Goal: Task Accomplishment & Management: Manage account settings

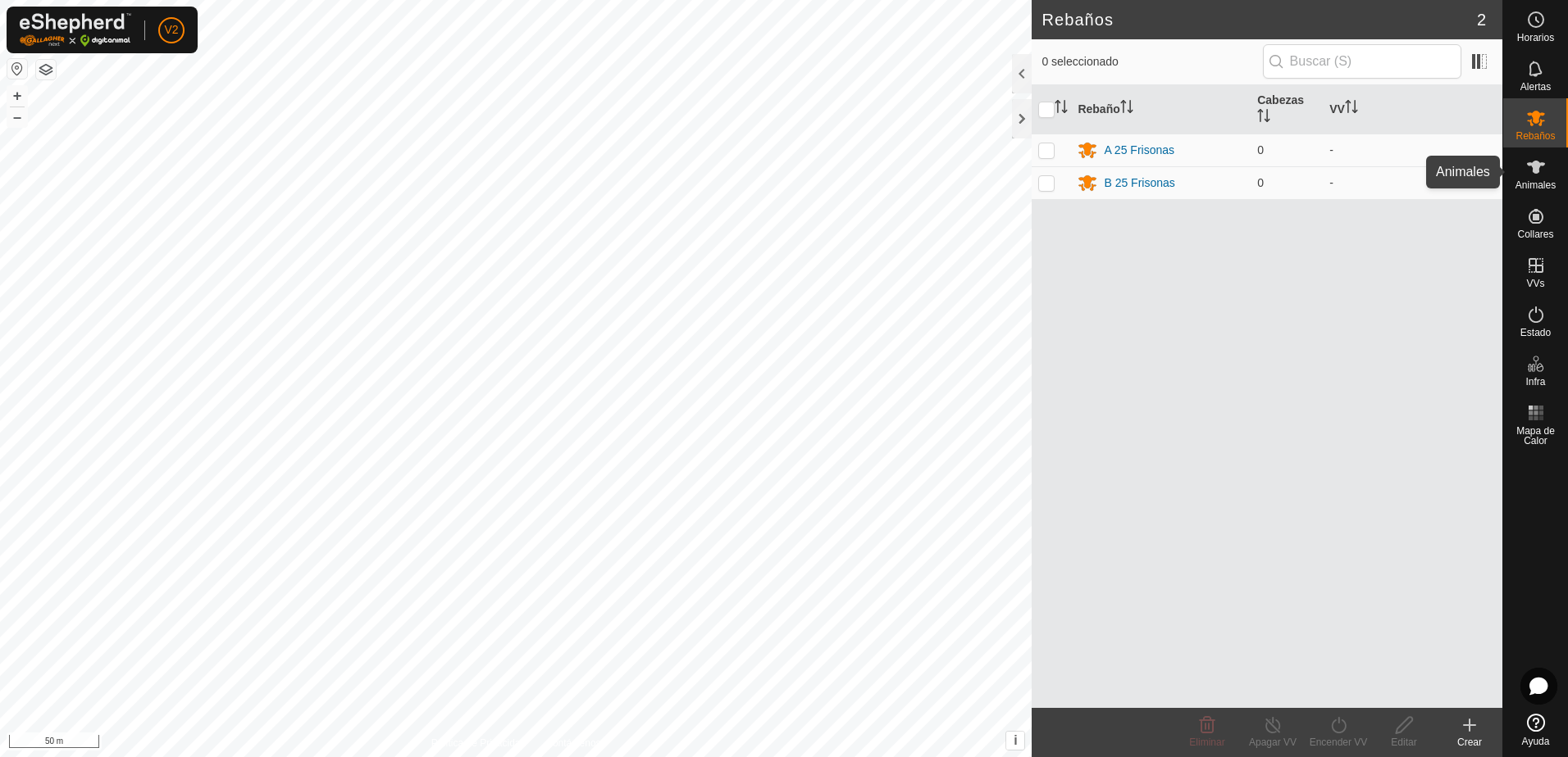
click at [1538, 169] on icon at bounding box center [1536, 167] width 18 height 14
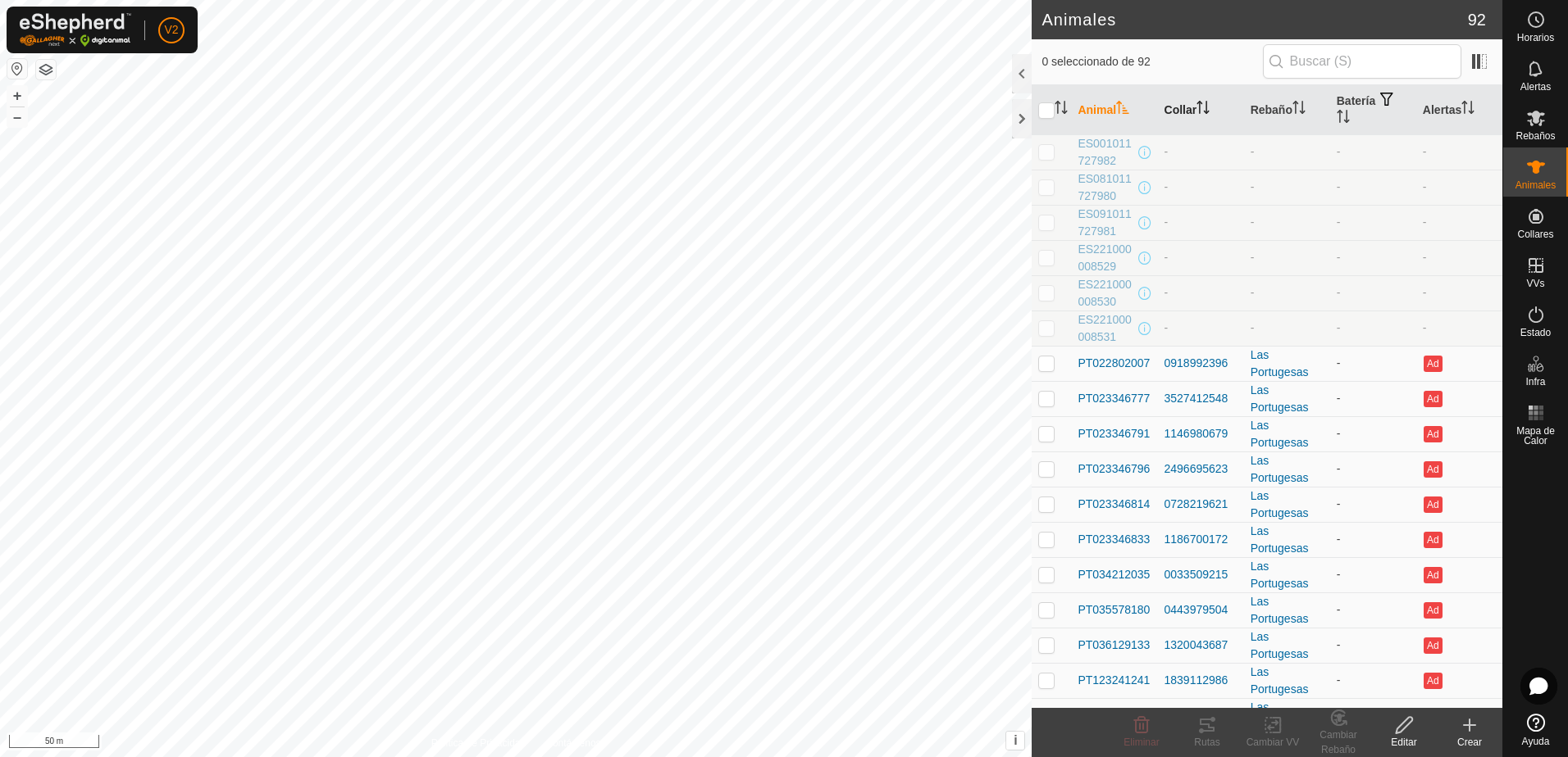
click at [1188, 100] on th "Collar" at bounding box center [1200, 110] width 86 height 50
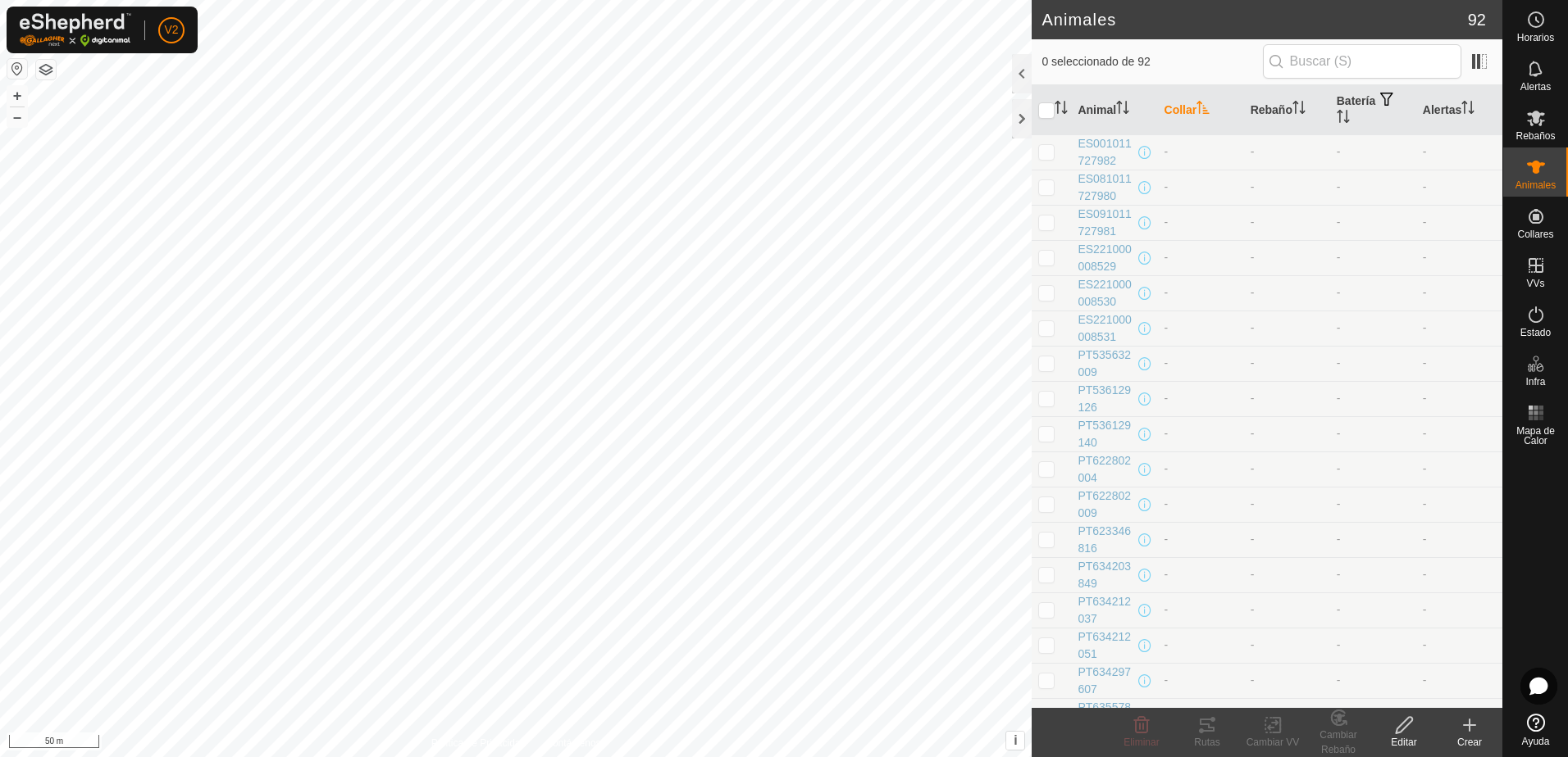
click at [1194, 106] on th "Collar" at bounding box center [1200, 110] width 86 height 50
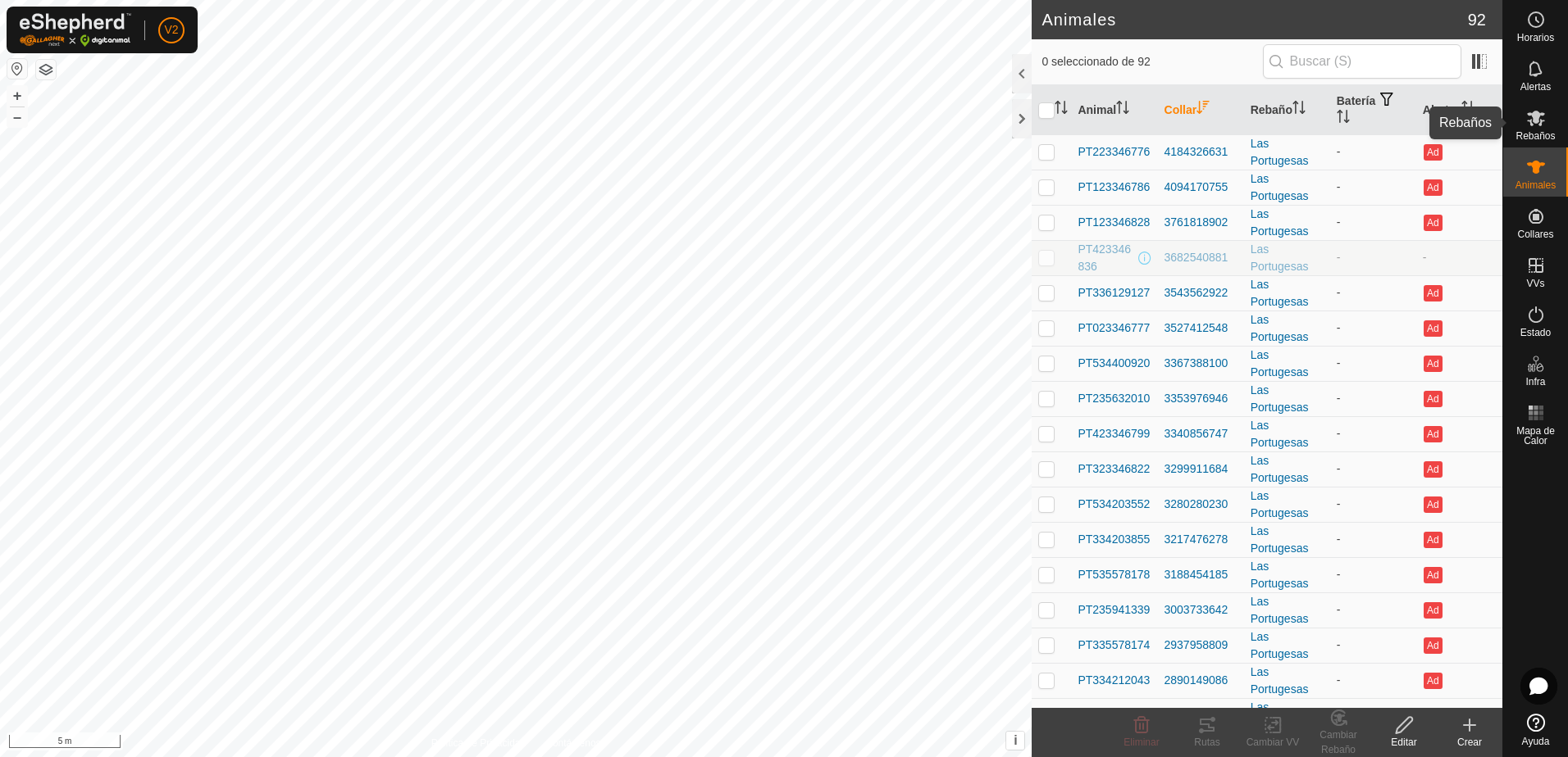
click at [1530, 120] on icon at bounding box center [1536, 118] width 18 height 15
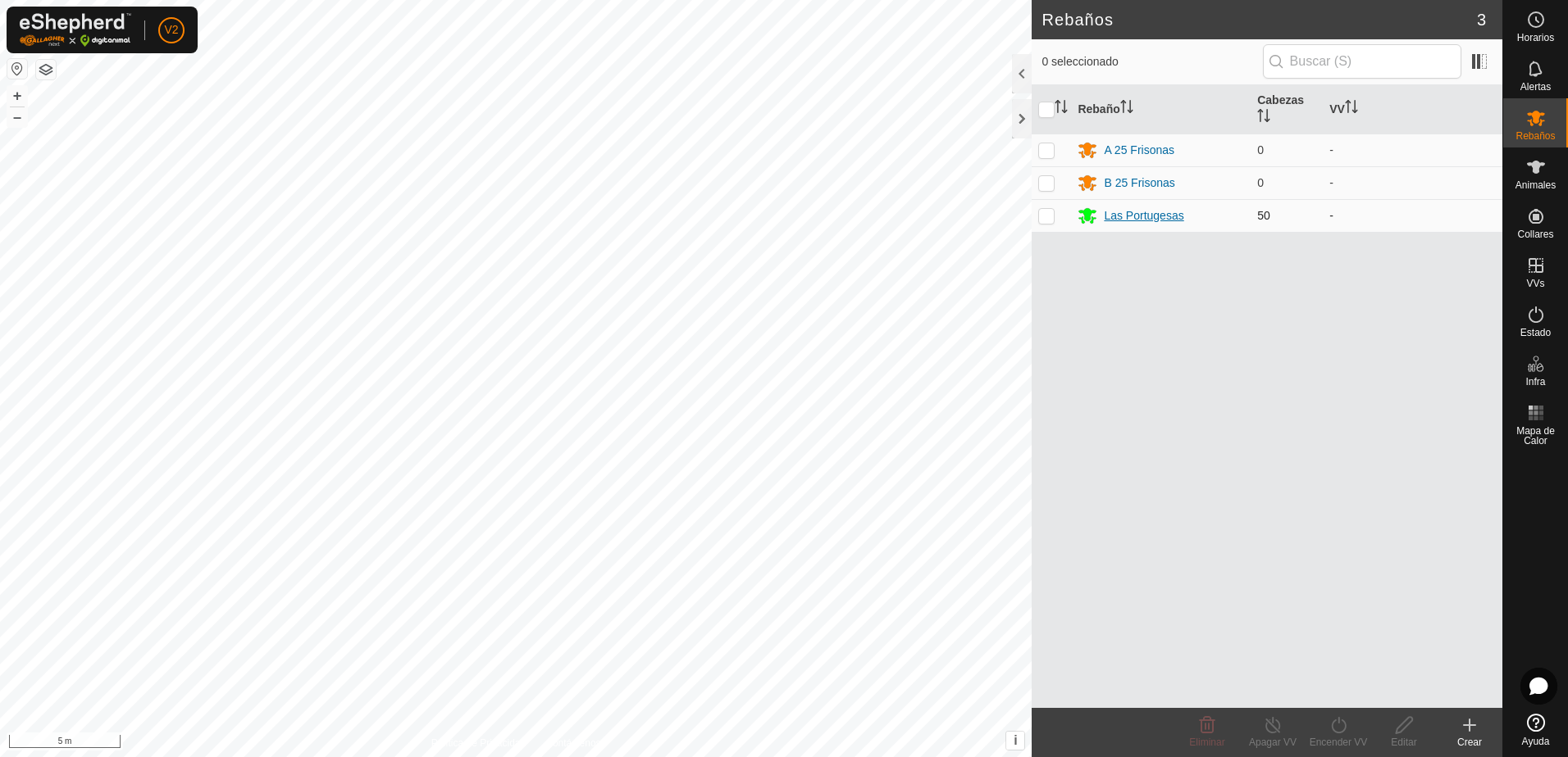
click at [1157, 218] on div "Las Portugesas" at bounding box center [1143, 216] width 79 height 17
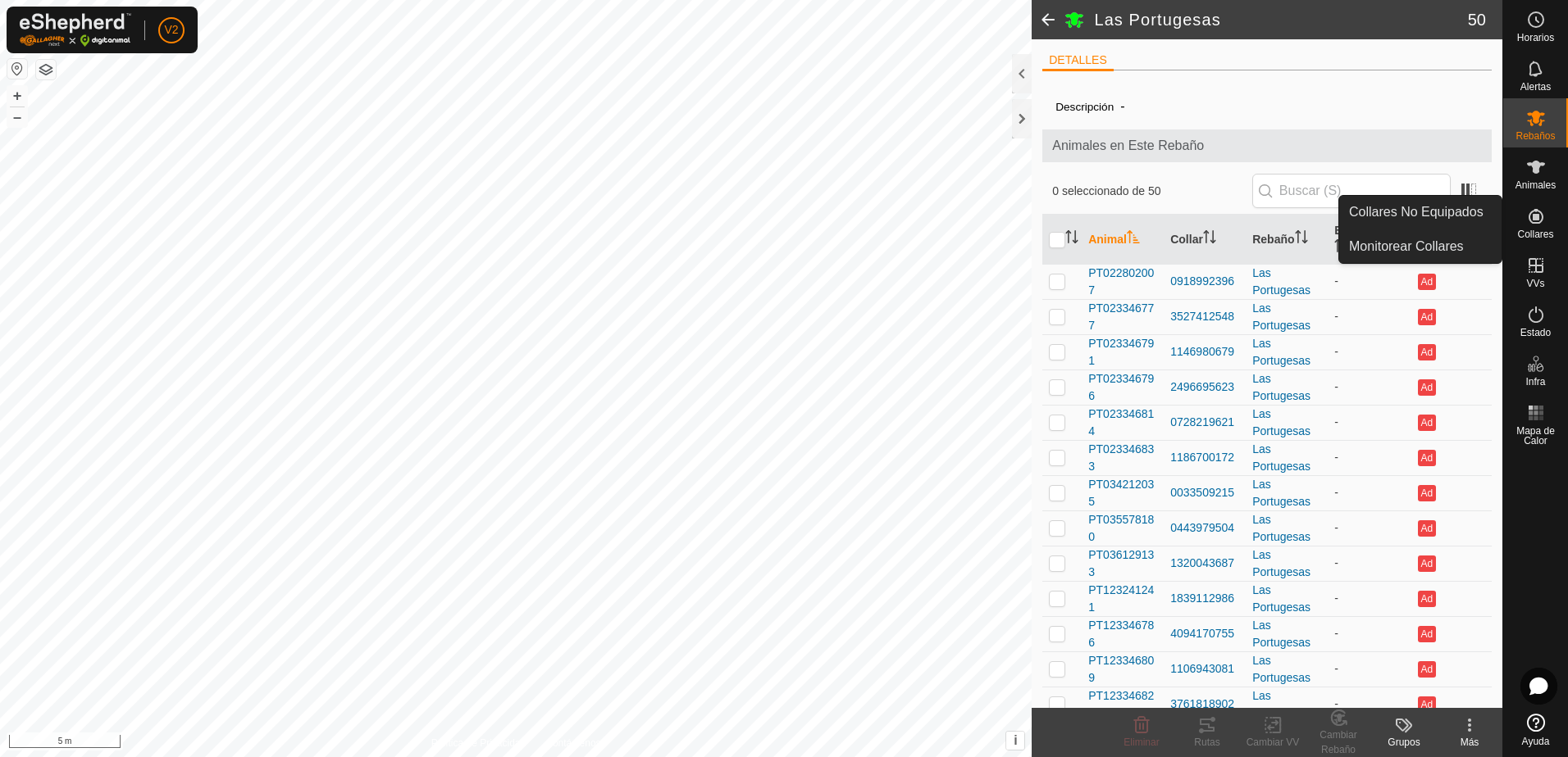
drag, startPoint x: 1553, startPoint y: 197, endPoint x: 1540, endPoint y: 225, distance: 30.9
click at [1540, 225] on icon at bounding box center [1536, 217] width 19 height 19
click at [1421, 249] on link "Monitorear Collares" at bounding box center [1420, 247] width 163 height 33
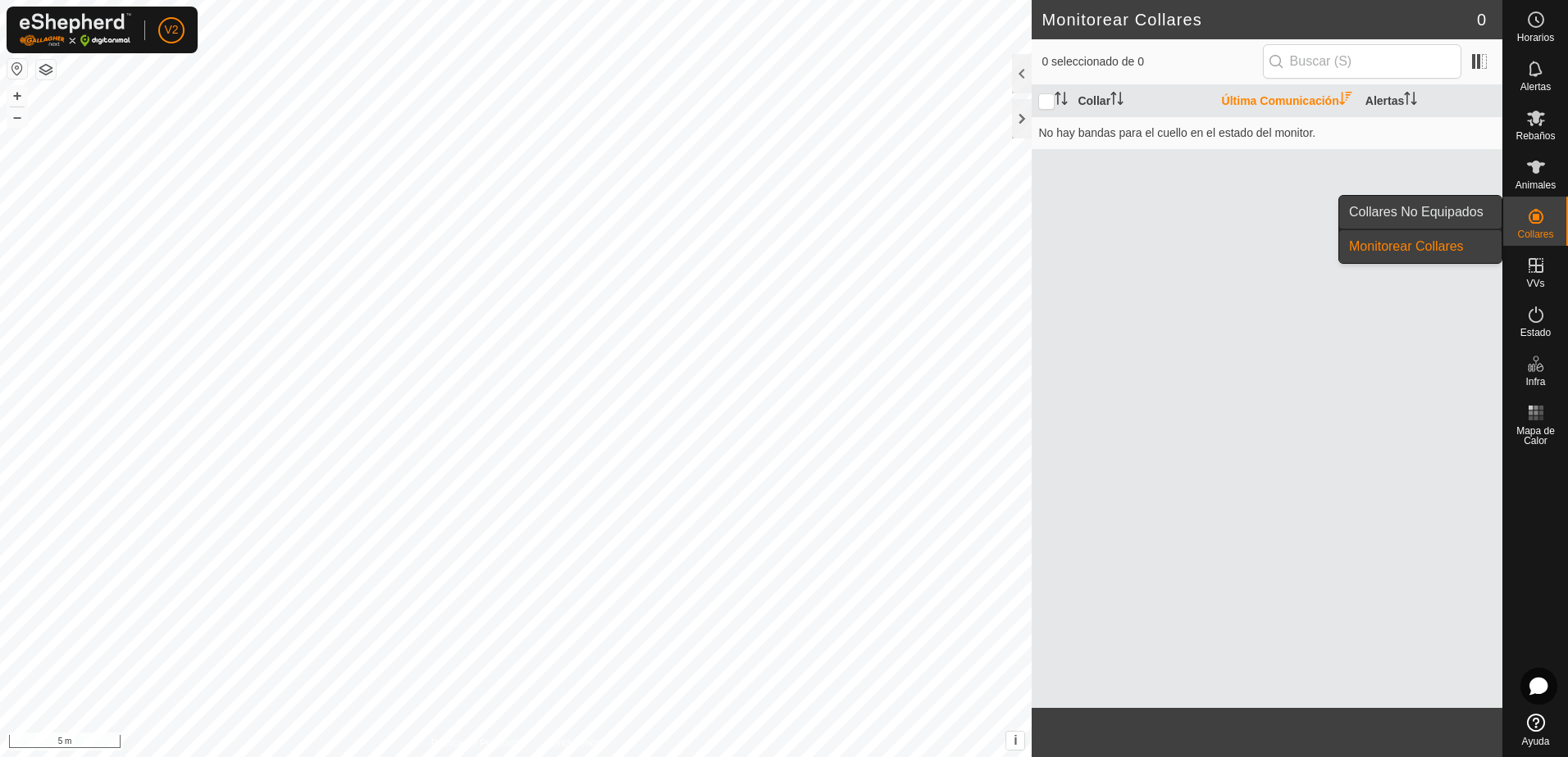
click at [1421, 212] on link "Collares No Equipados" at bounding box center [1420, 213] width 163 height 33
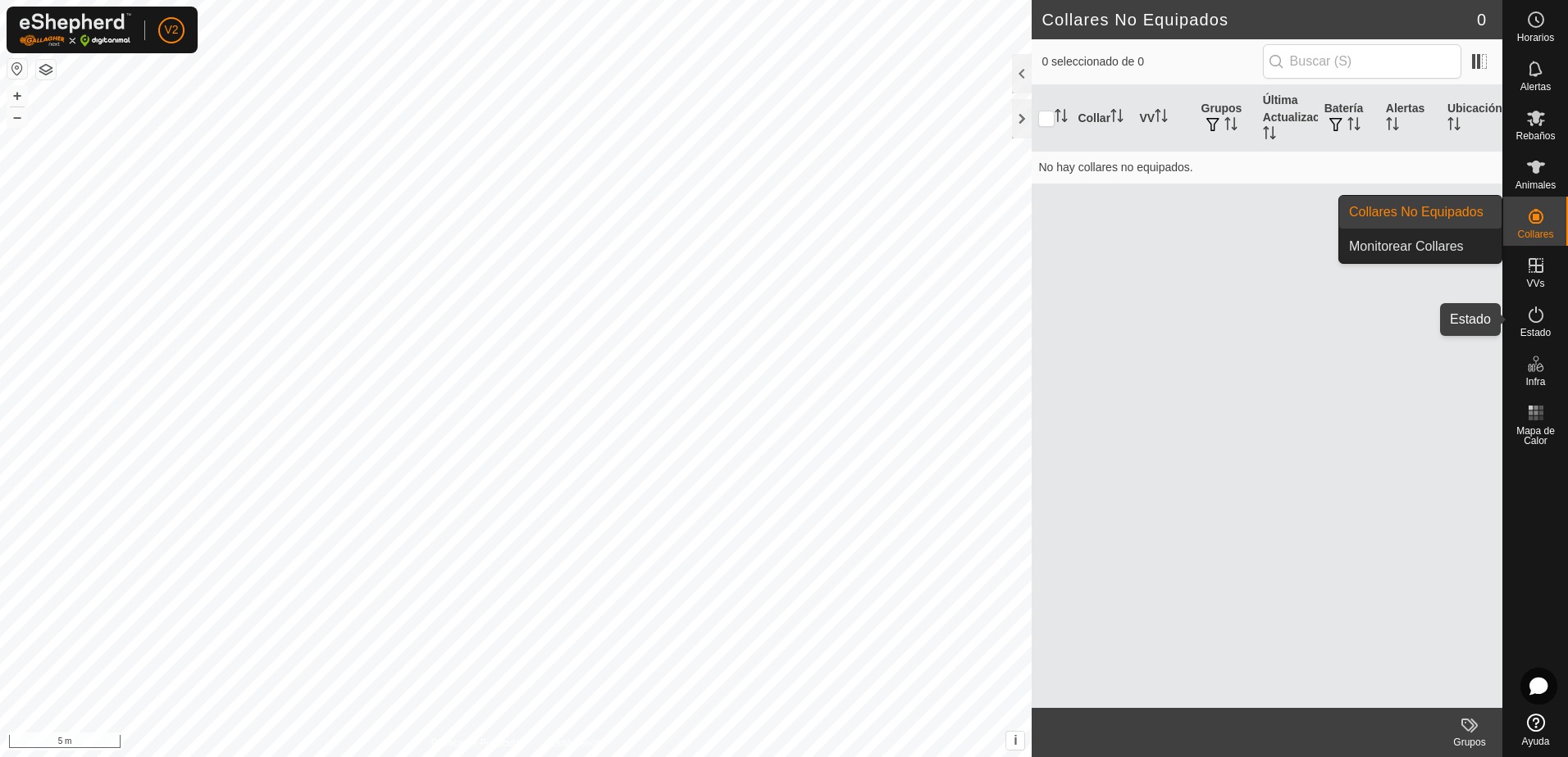
click at [1534, 320] on icon at bounding box center [1536, 314] width 19 height 19
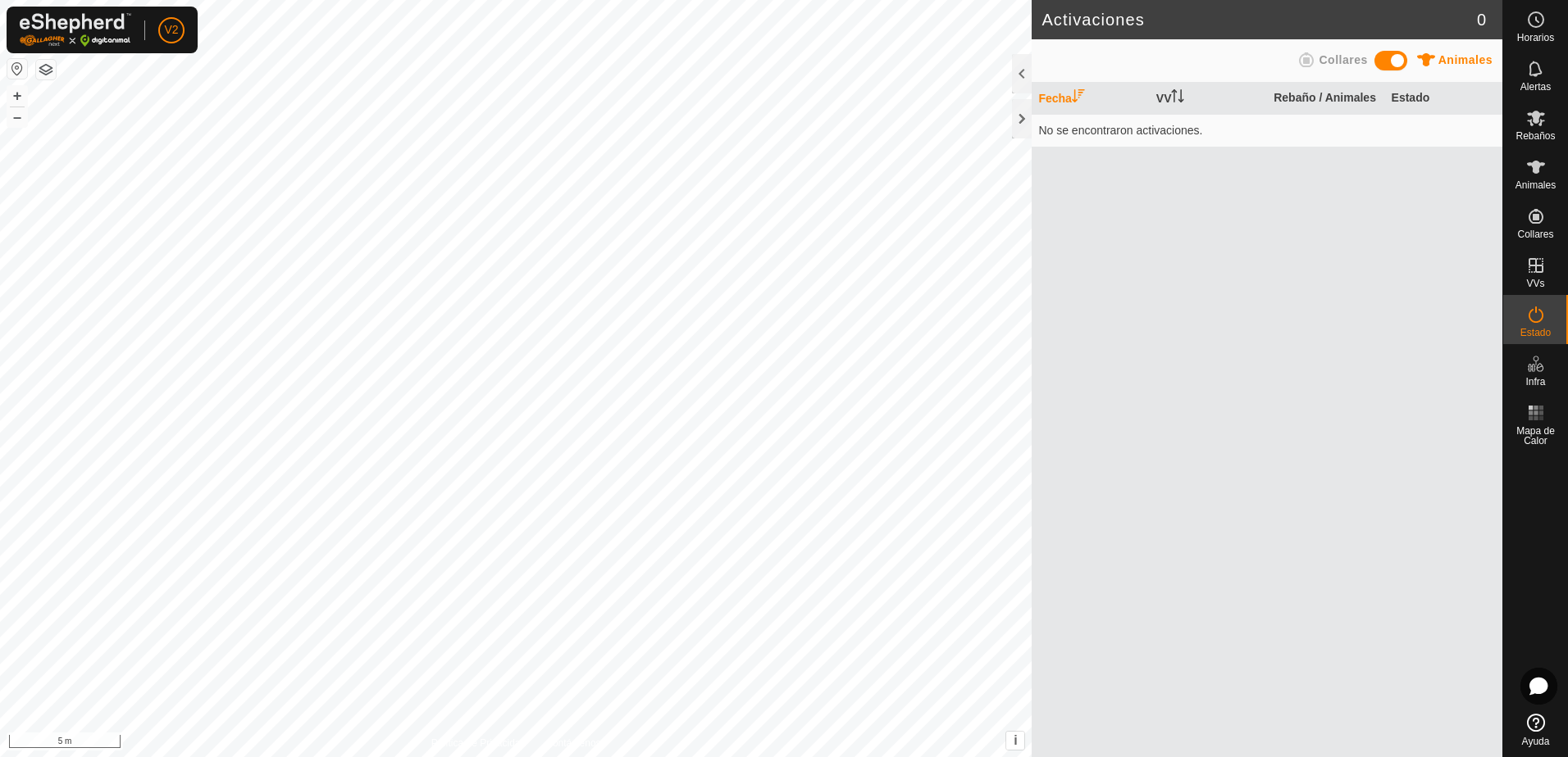
click at [1386, 57] on span at bounding box center [1391, 61] width 33 height 19
click at [1544, 173] on icon at bounding box center [1536, 167] width 19 height 19
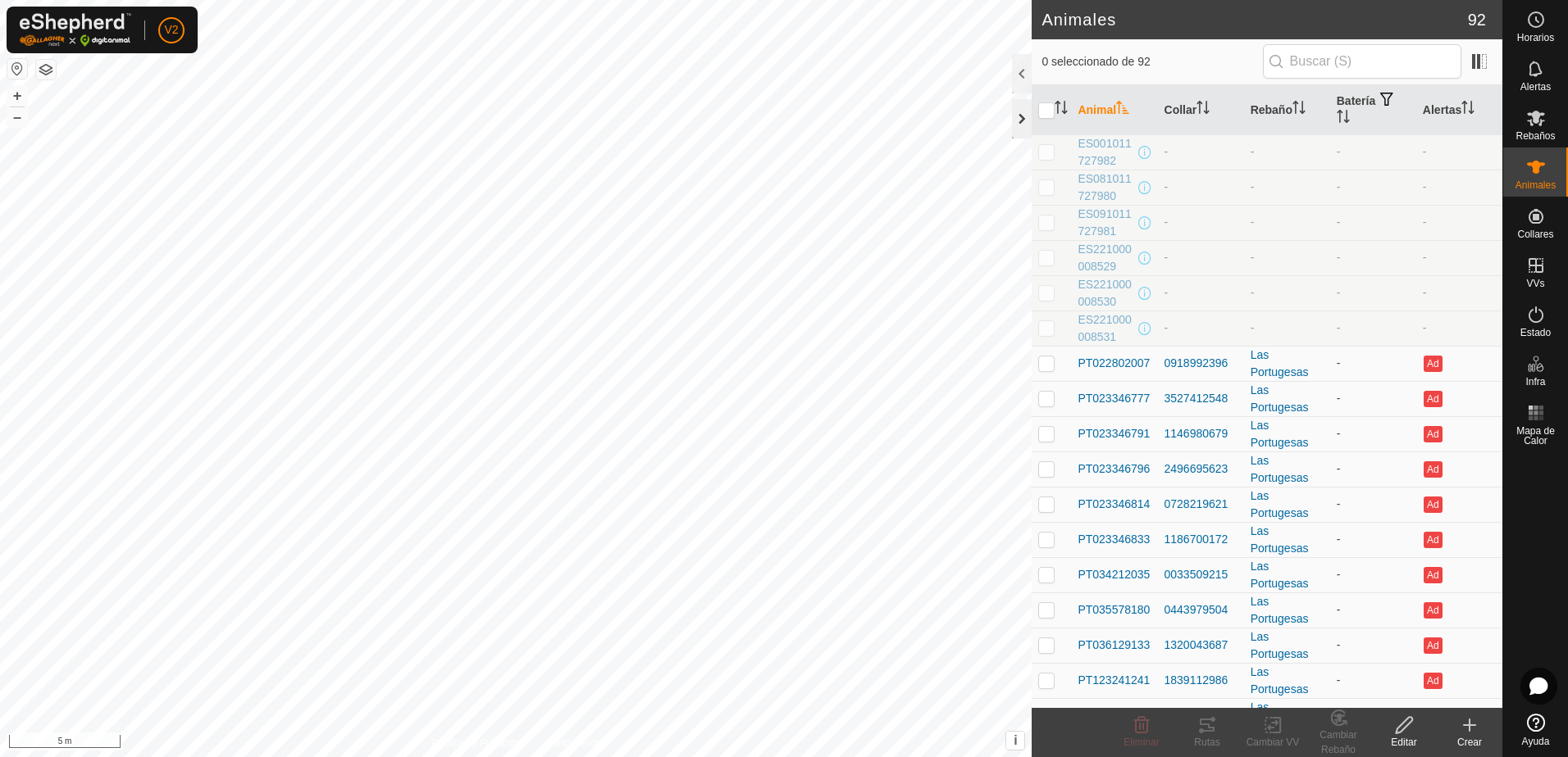
click at [1020, 119] on div at bounding box center [1021, 119] width 19 height 40
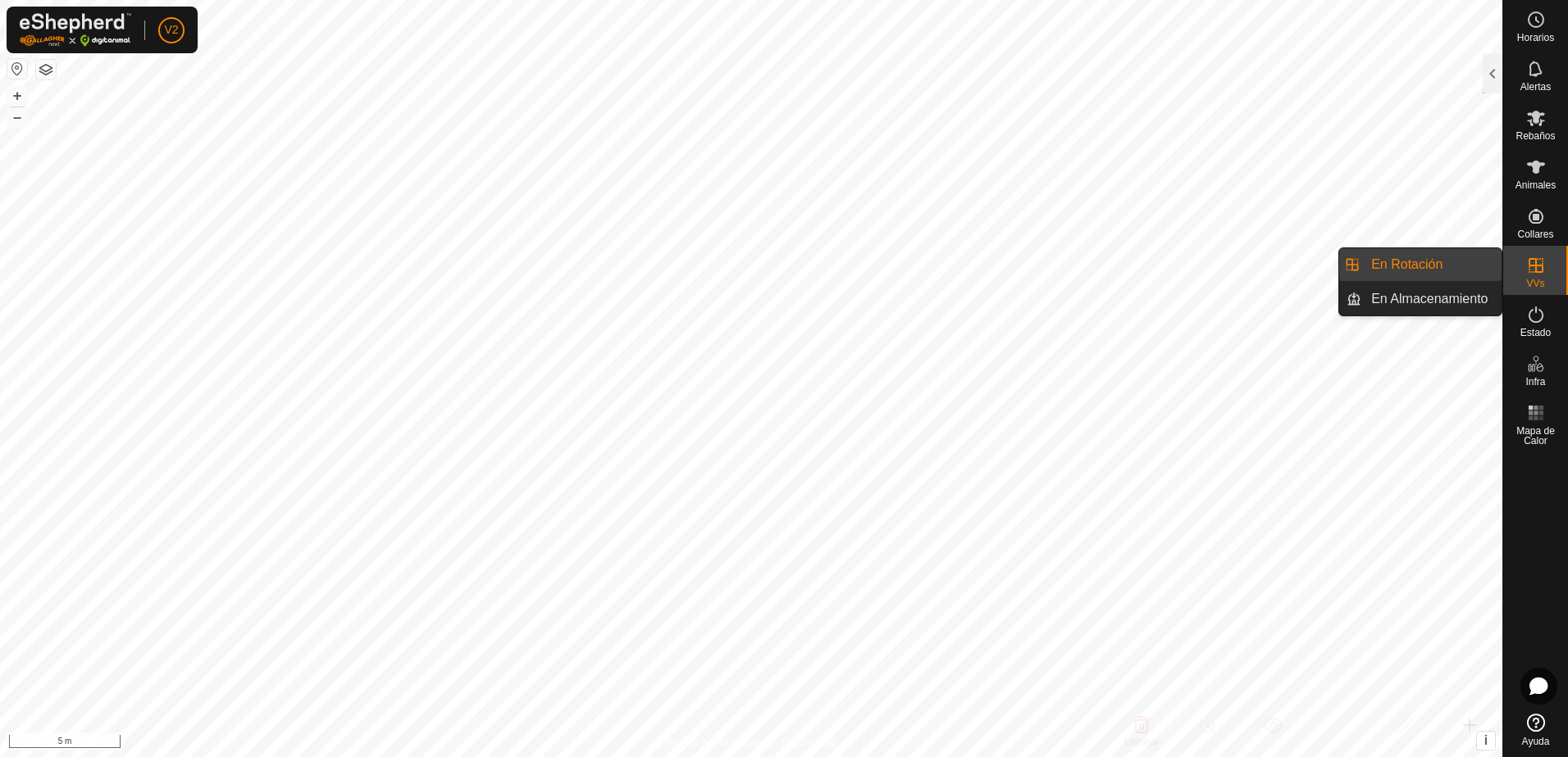
click at [1443, 270] on link "En Rotación" at bounding box center [1431, 265] width 140 height 33
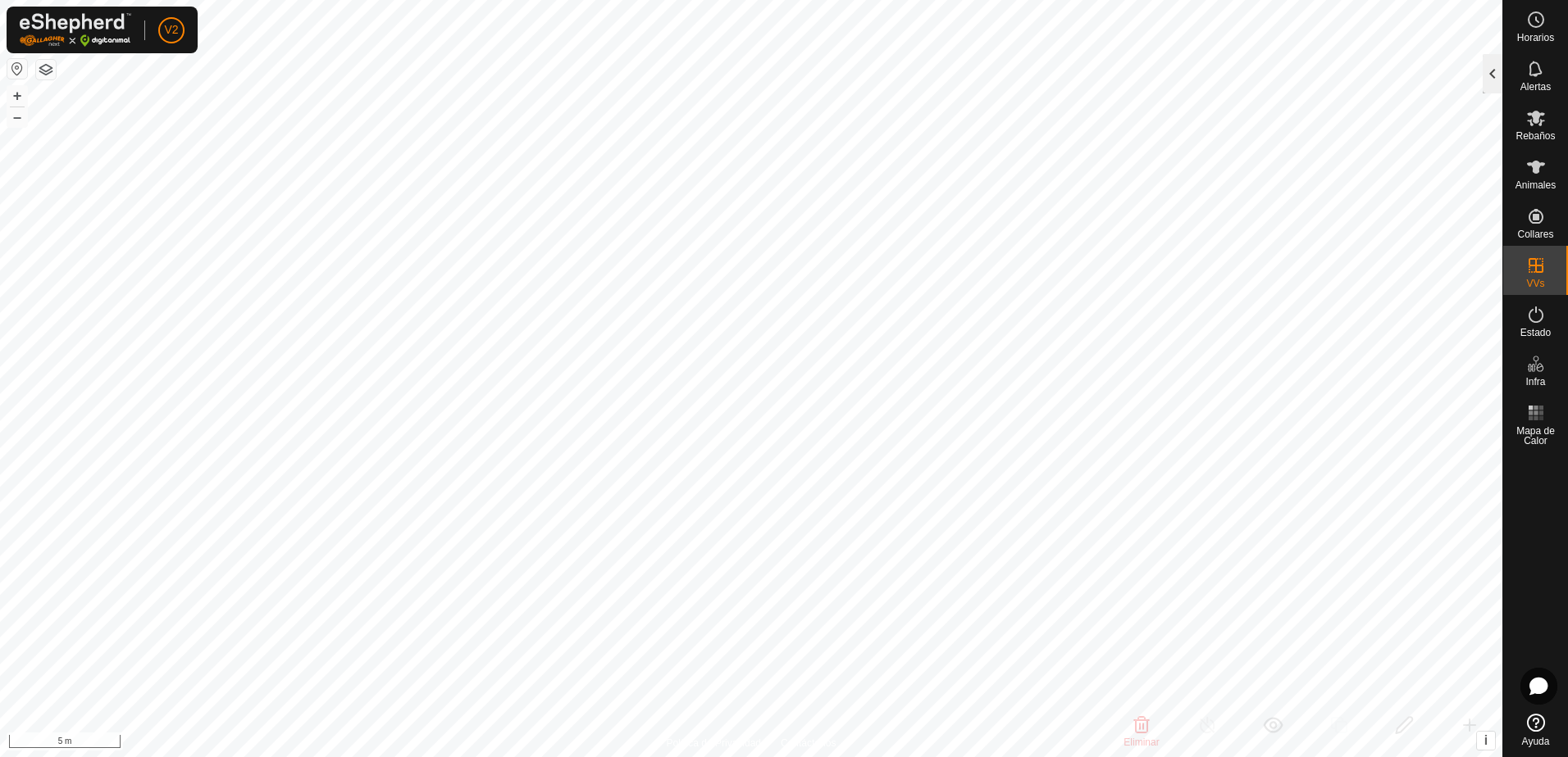
click at [1491, 73] on div at bounding box center [1493, 73] width 19 height 40
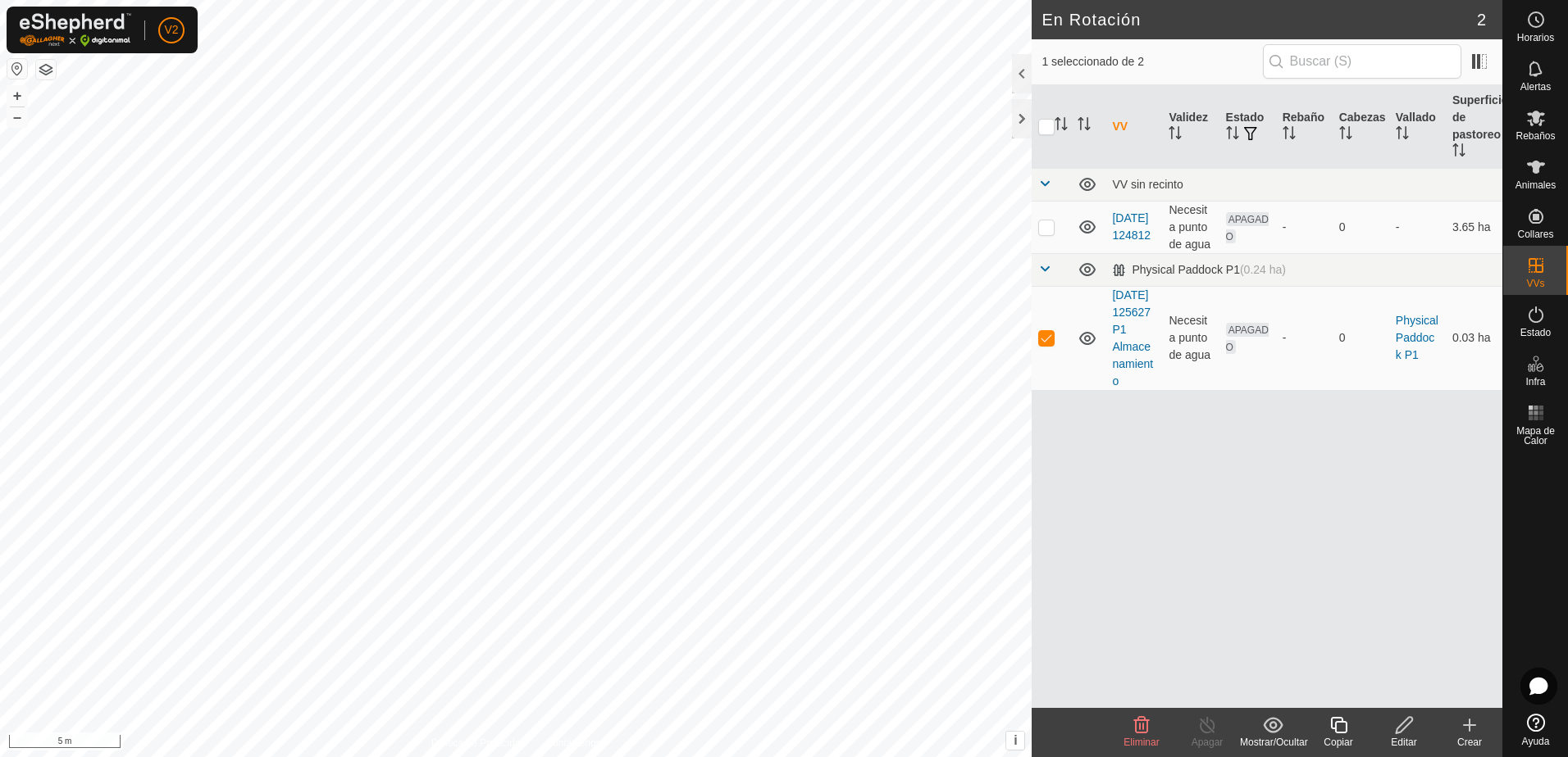
click at [1145, 735] on icon at bounding box center [1141, 725] width 19 height 19
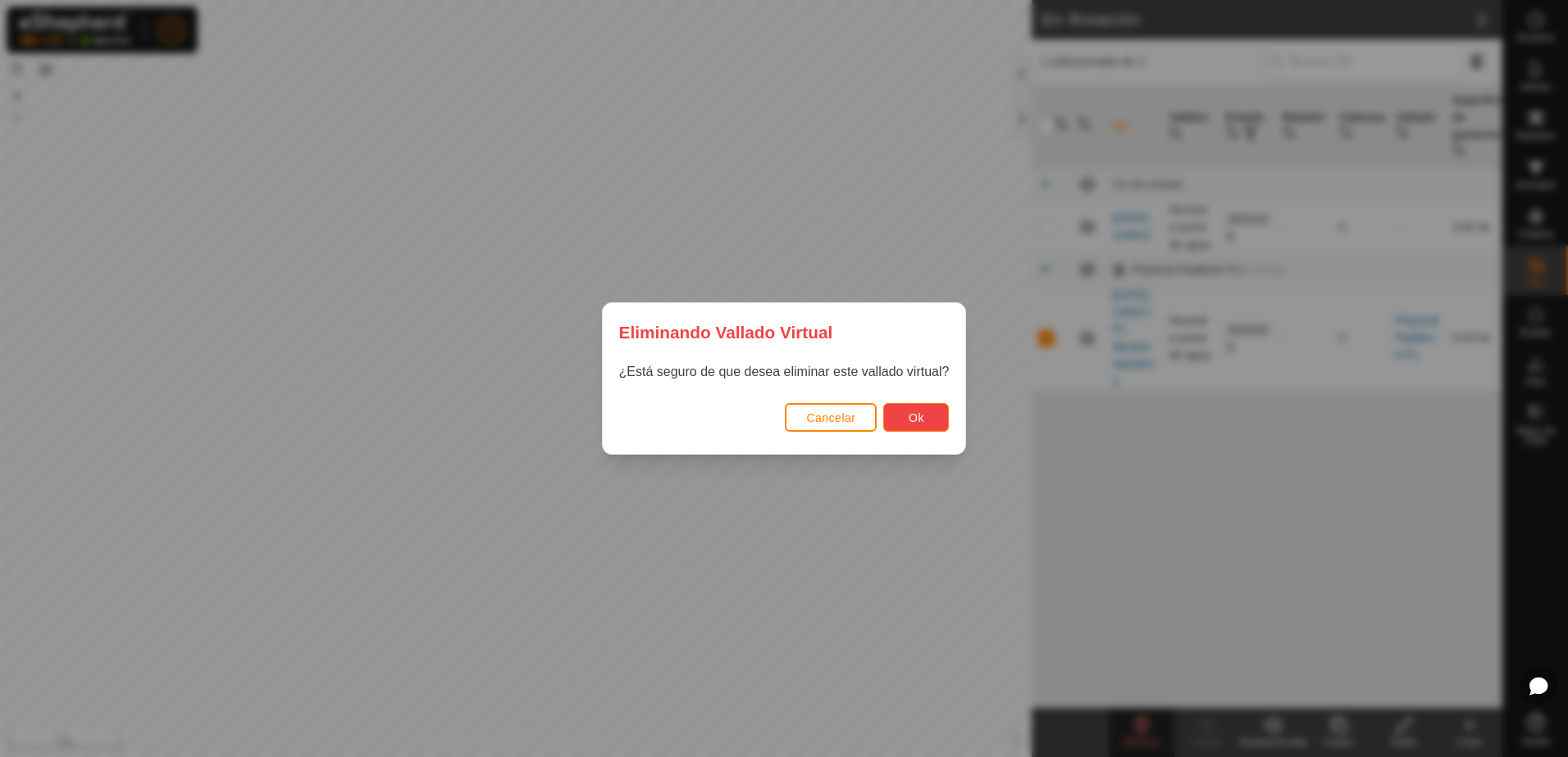
click at [908, 418] on span "Ok" at bounding box center [916, 419] width 15 height 14
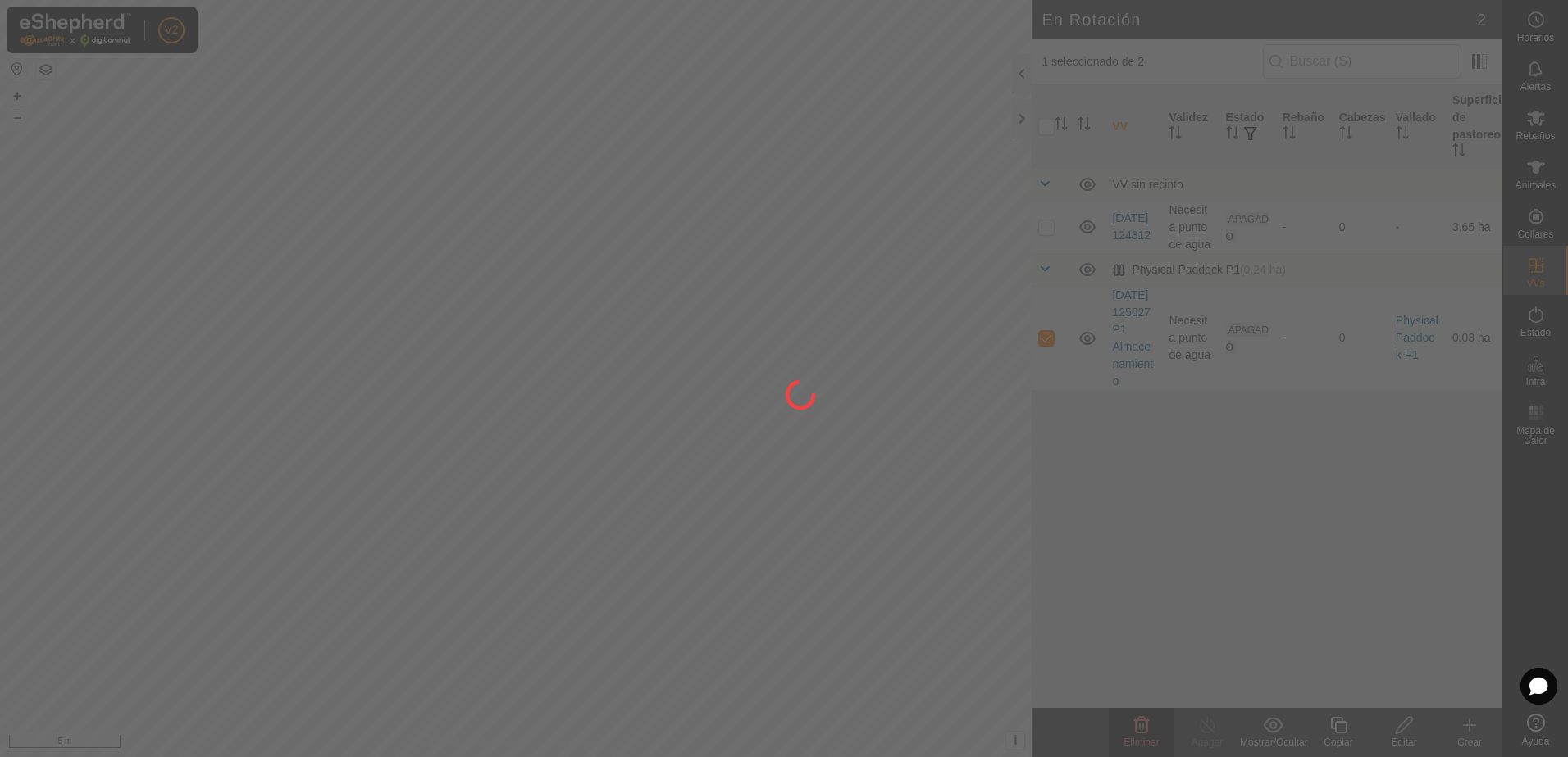
checkbox input "false"
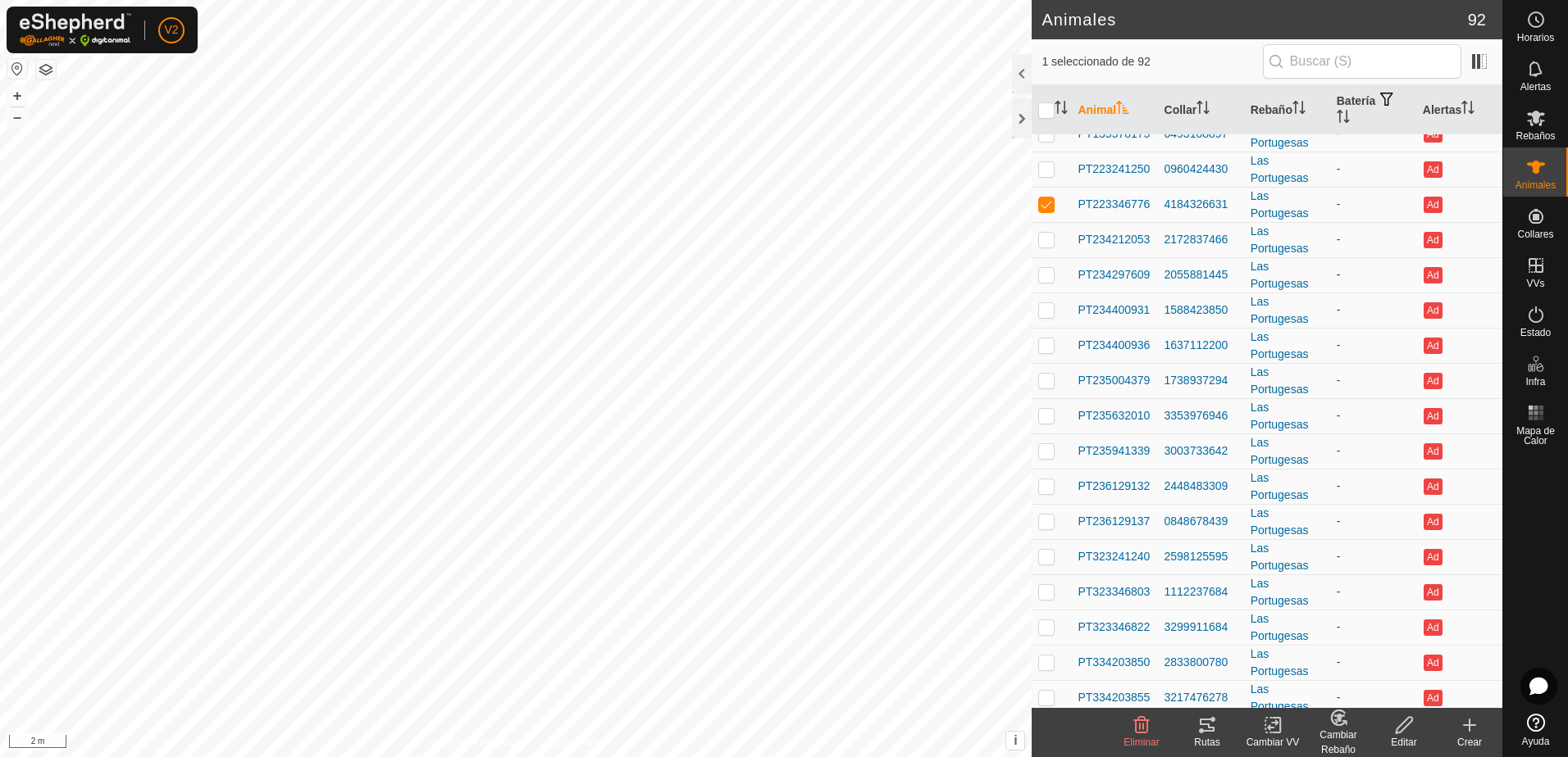
scroll to position [738, 0]
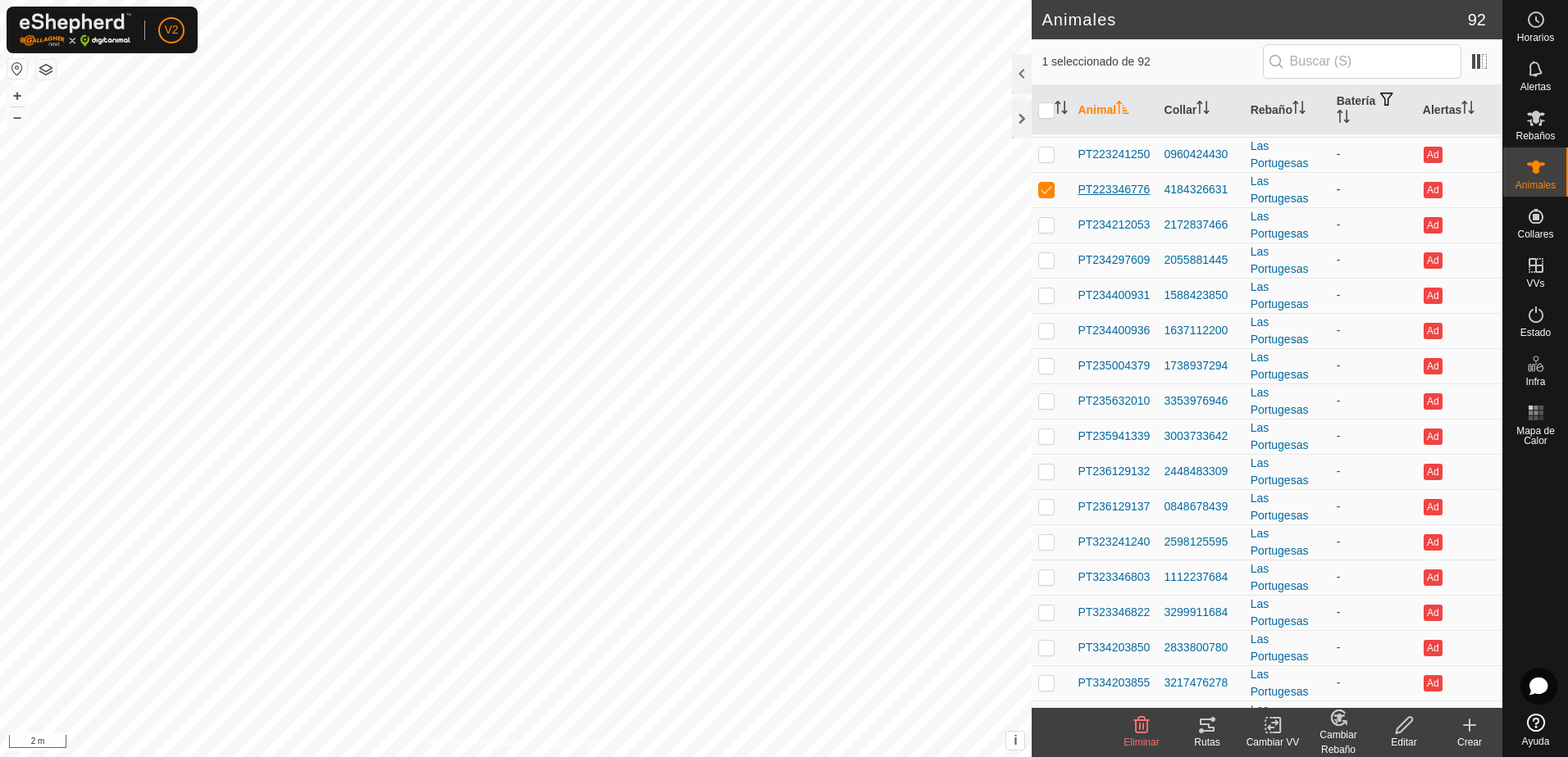
click at [1117, 186] on span "PT223346776" at bounding box center [1113, 189] width 73 height 17
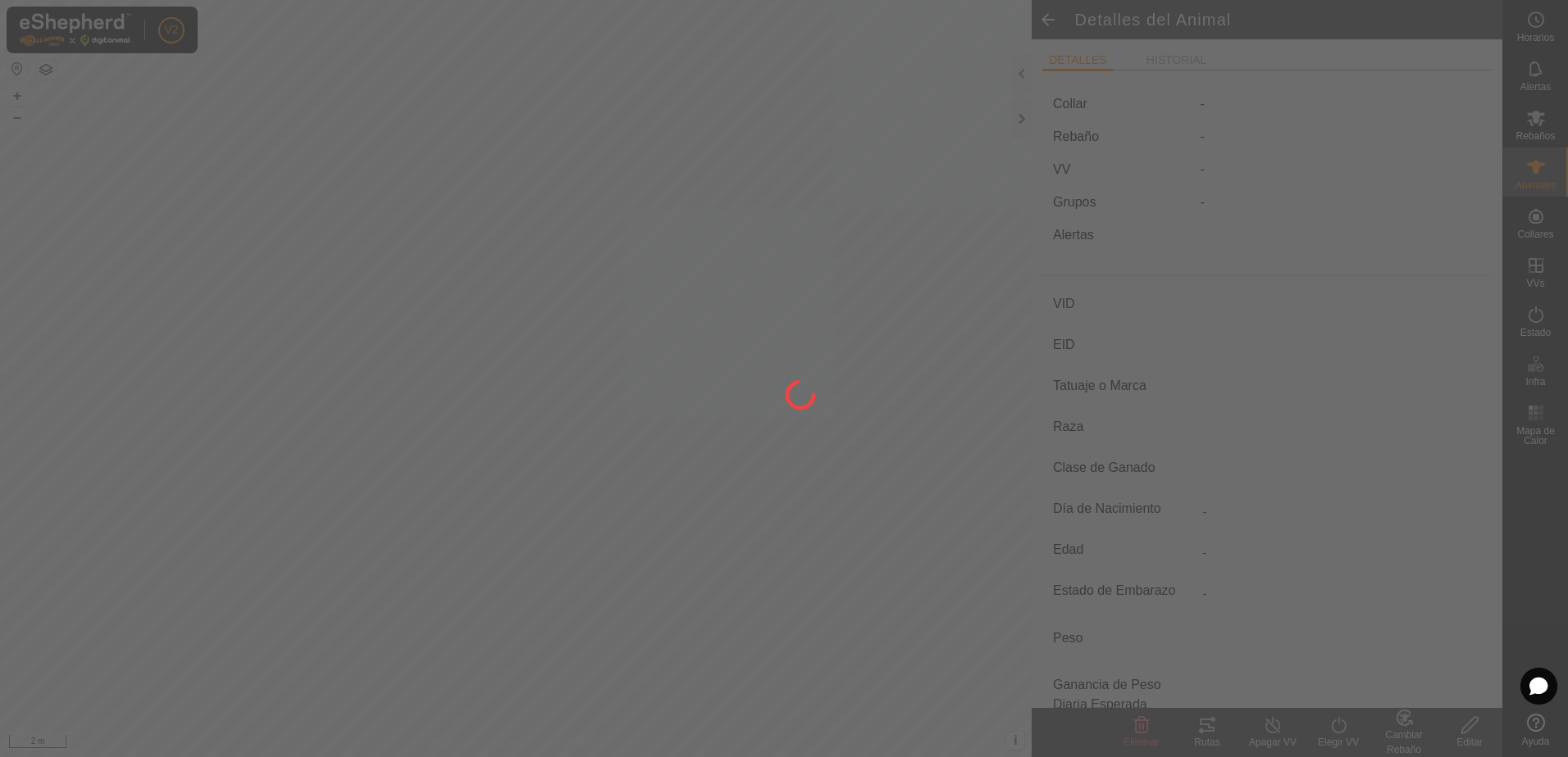
type input "PT223346776"
type input "-"
type input "CONJUNTO MESTIZO"
type input "HEMBRA"
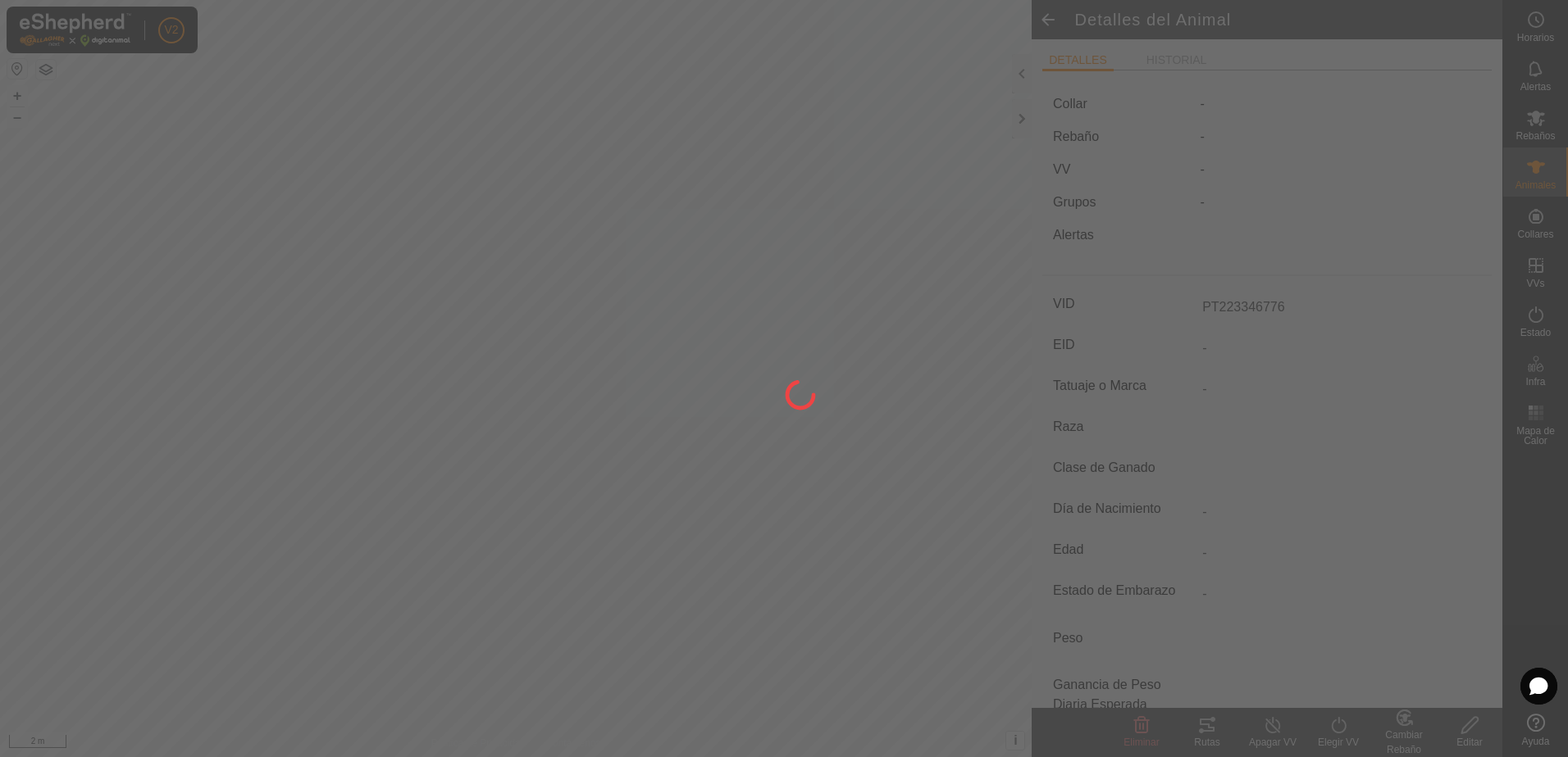
type input "10/2018"
type input "6 years 11 months"
type input "-"
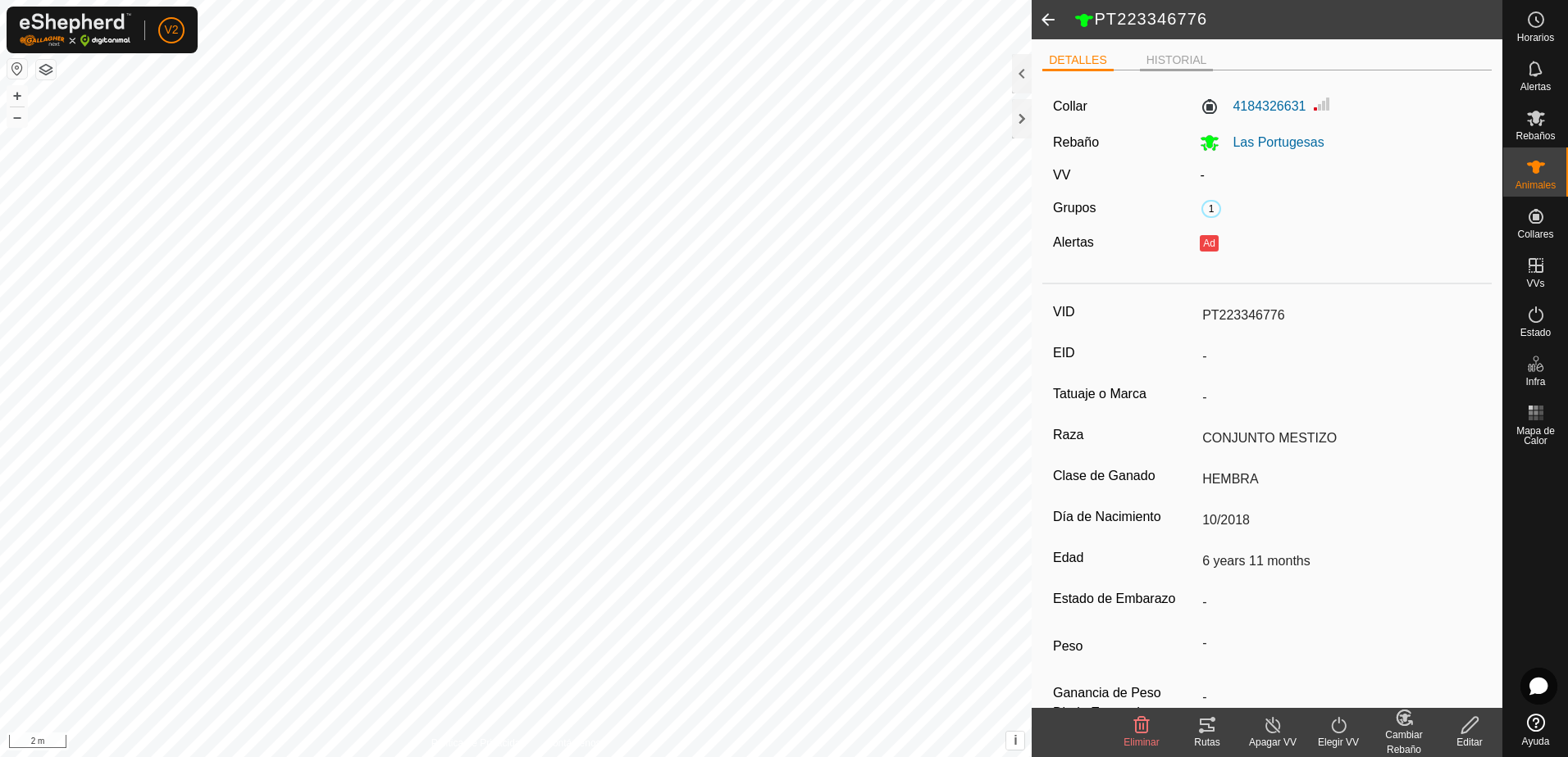
click at [1183, 65] on li "HISTORIAL" at bounding box center [1176, 61] width 74 height 19
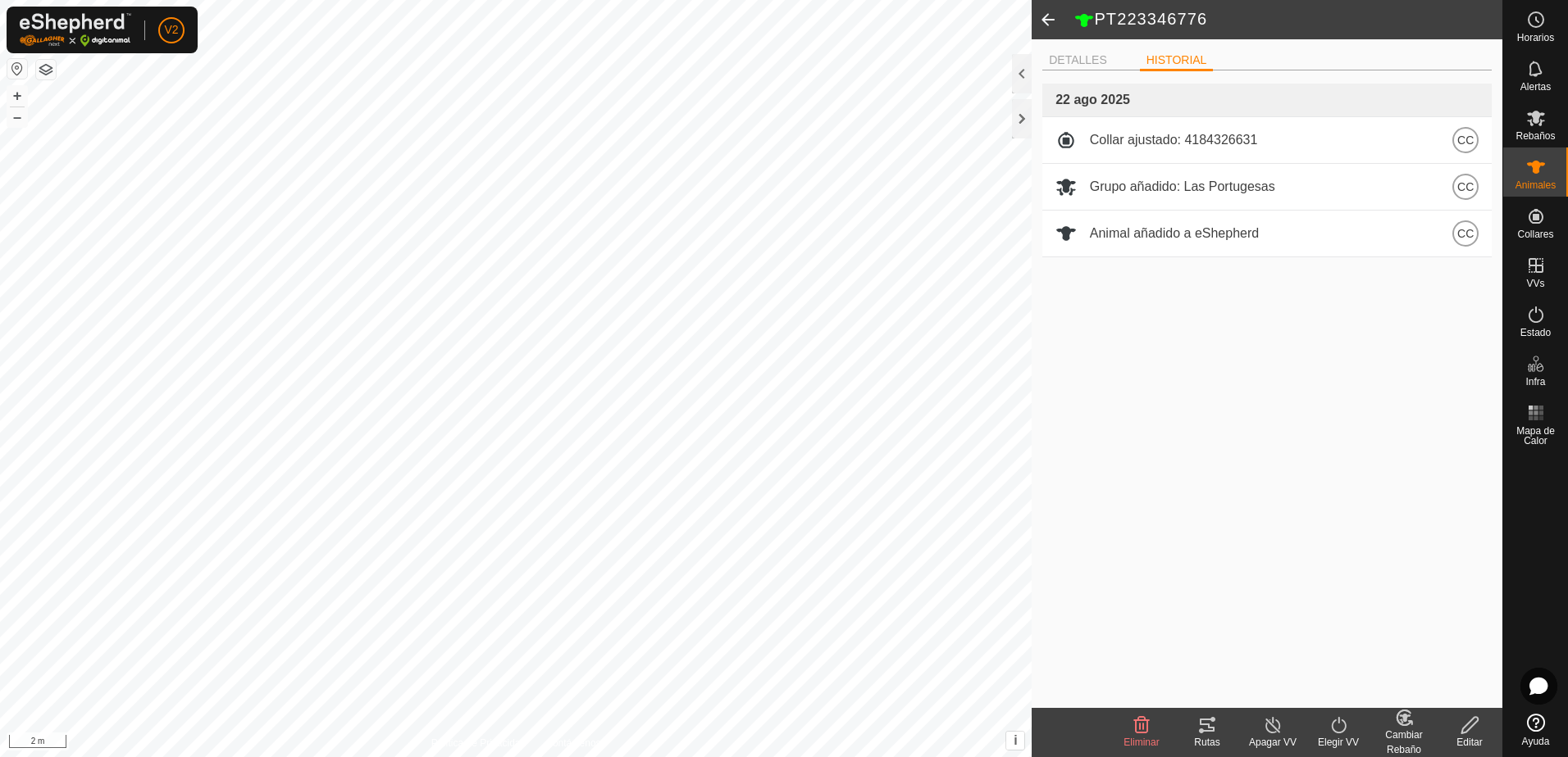
click at [1048, 25] on span at bounding box center [1049, 19] width 33 height 40
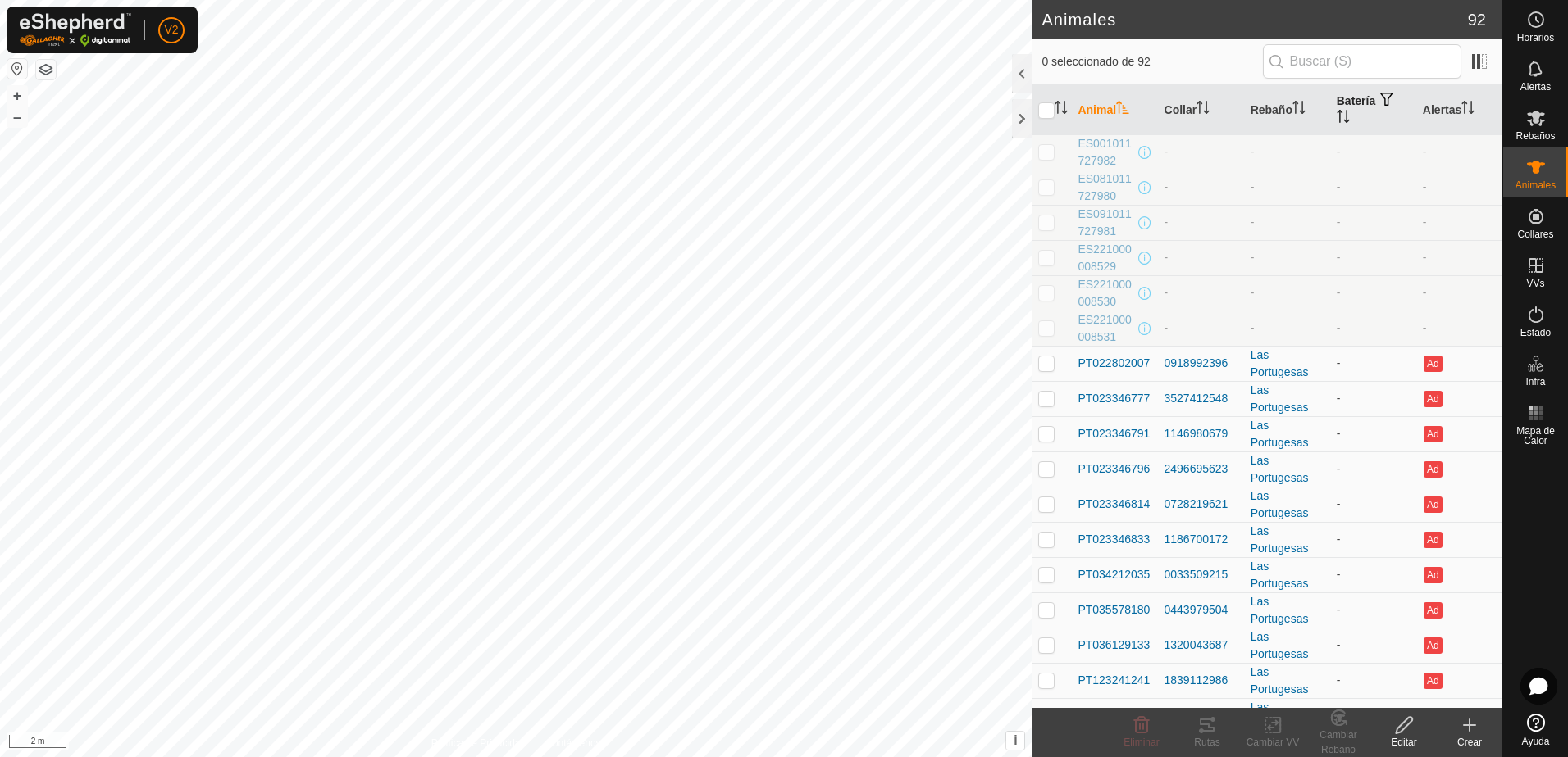
click at [1345, 110] on th "Batería" at bounding box center [1373, 110] width 86 height 50
click at [1021, 116] on div at bounding box center [1021, 119] width 19 height 40
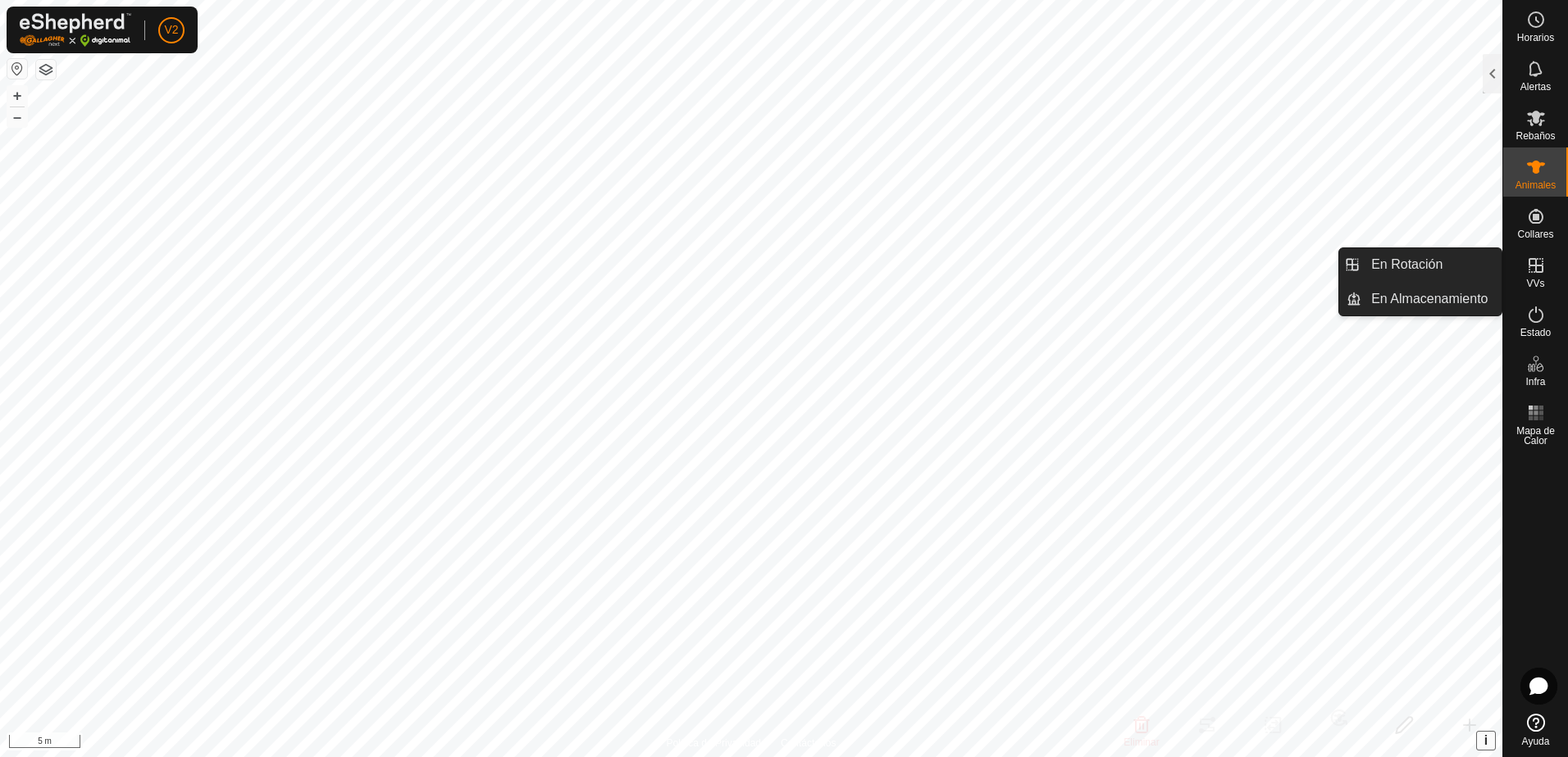
click at [1483, 736] on button "i" at bounding box center [1486, 741] width 18 height 18
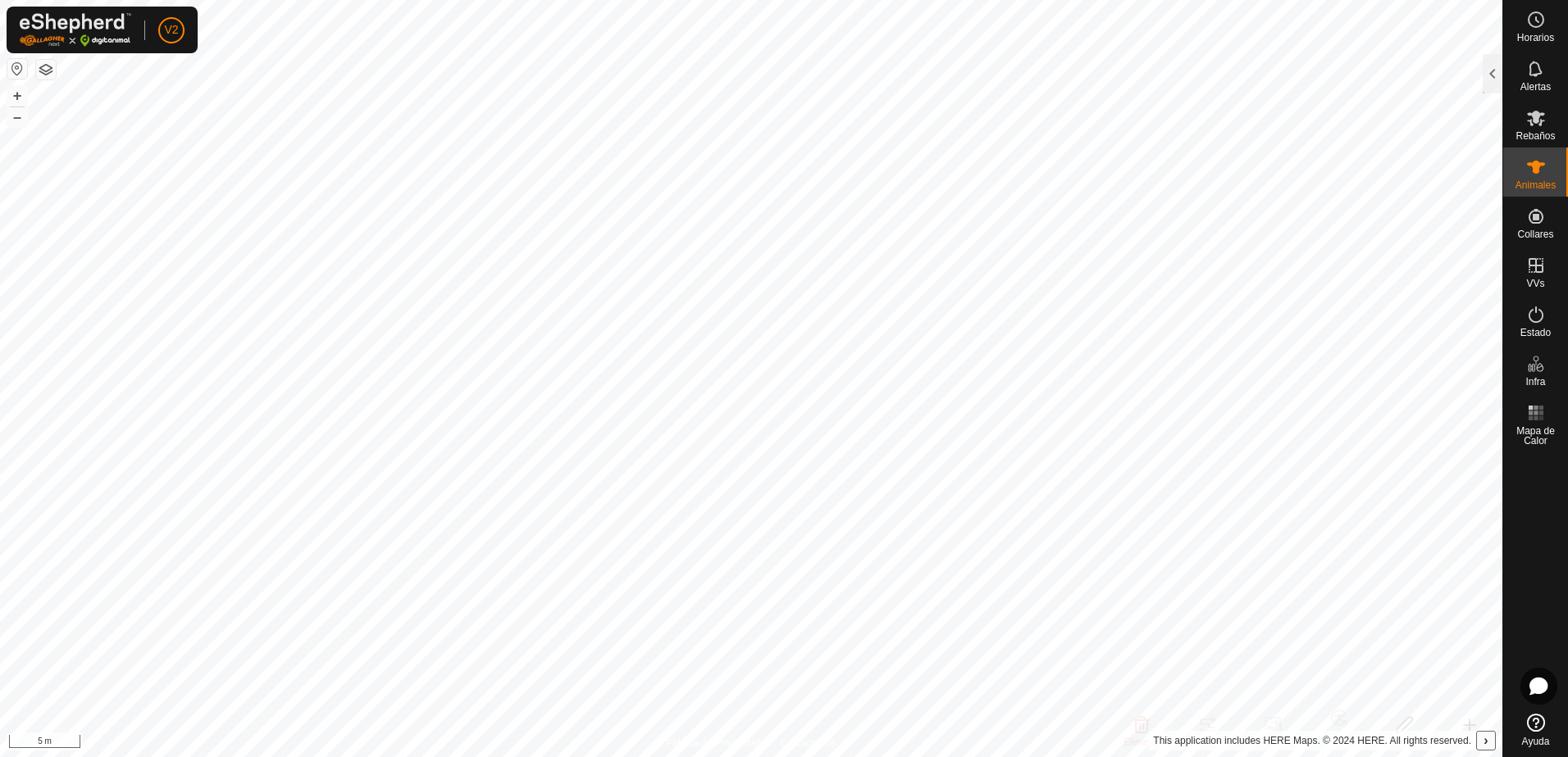
click at [1492, 742] on button "›" at bounding box center [1486, 741] width 18 height 18
click at [1490, 84] on div at bounding box center [1493, 73] width 19 height 40
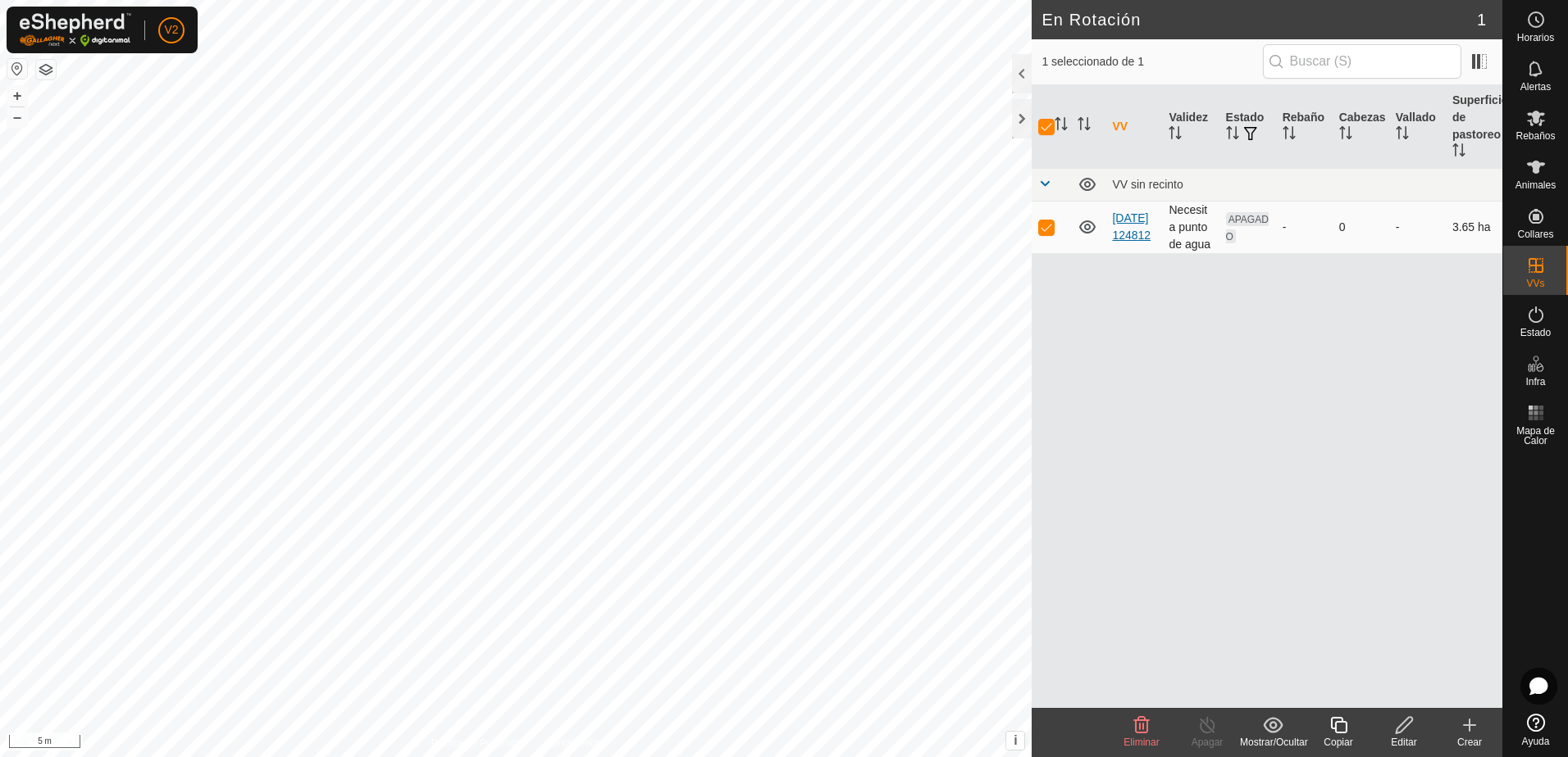
click at [1135, 234] on link "[DATE] 124812" at bounding box center [1132, 226] width 39 height 30
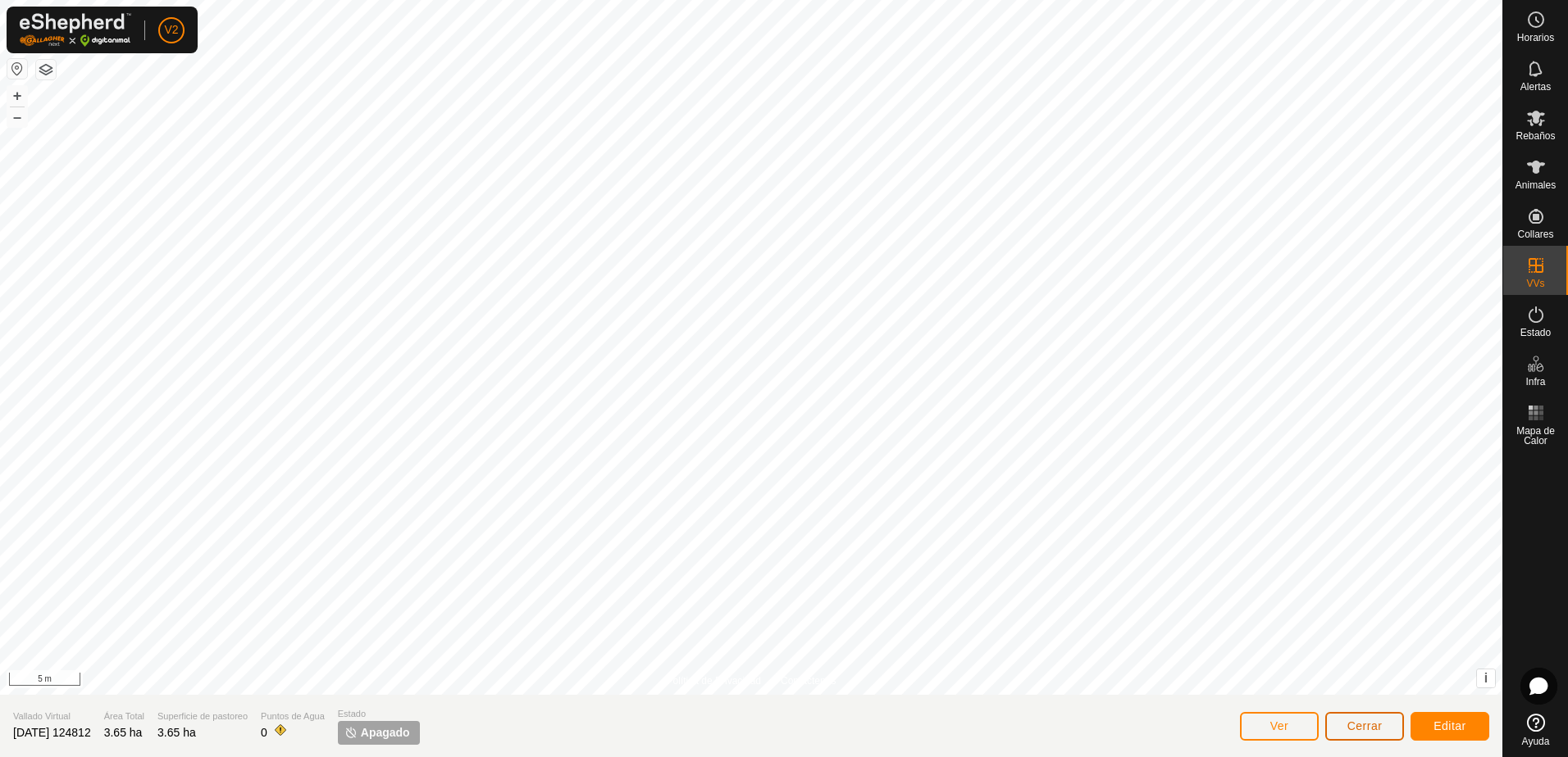
click at [1382, 731] on button "Cerrar" at bounding box center [1364, 727] width 78 height 29
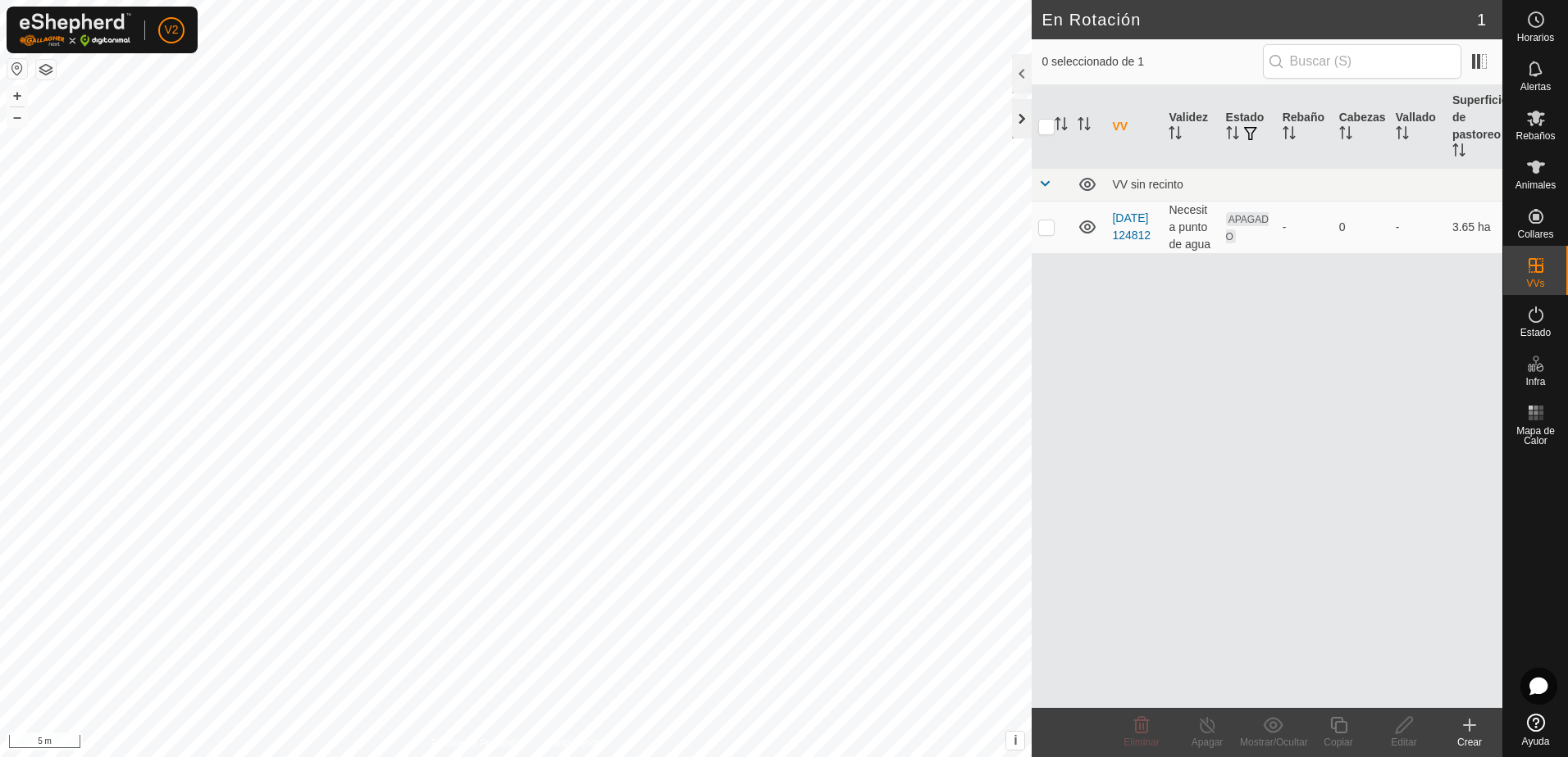
click at [1016, 125] on div at bounding box center [1021, 119] width 19 height 40
